Goal: Task Accomplishment & Management: Manage account settings

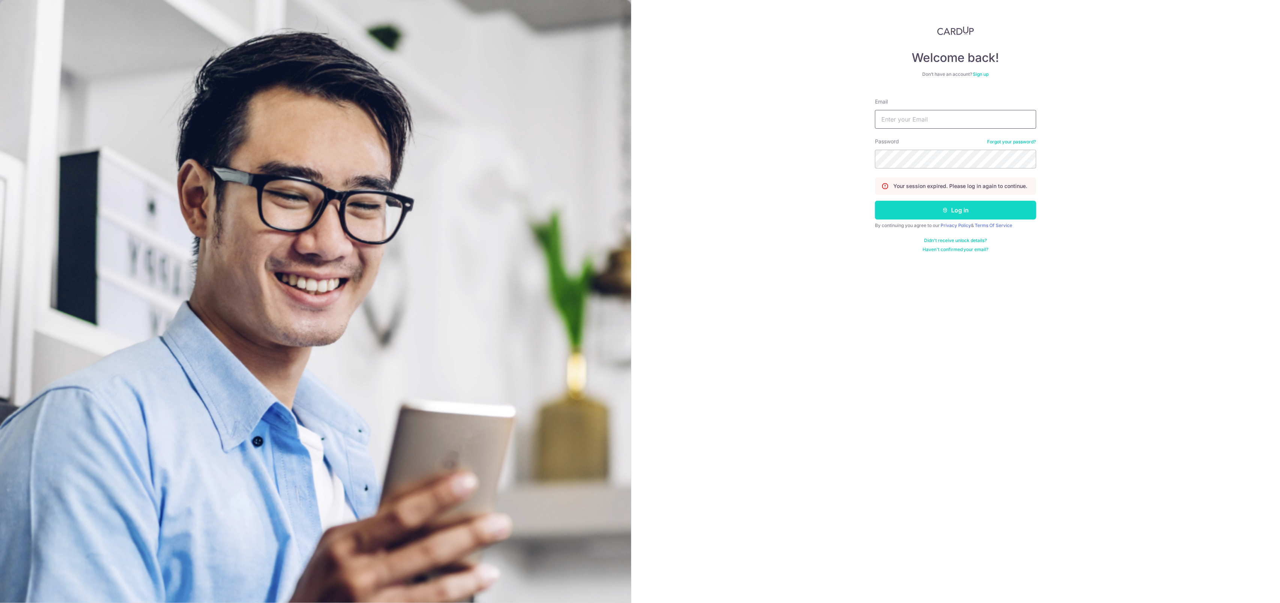
type input "[EMAIL_ADDRESS][DOMAIN_NAME]"
click at [993, 210] on button "Log in" at bounding box center [955, 210] width 161 height 19
